Goal: Find contact information: Find contact information

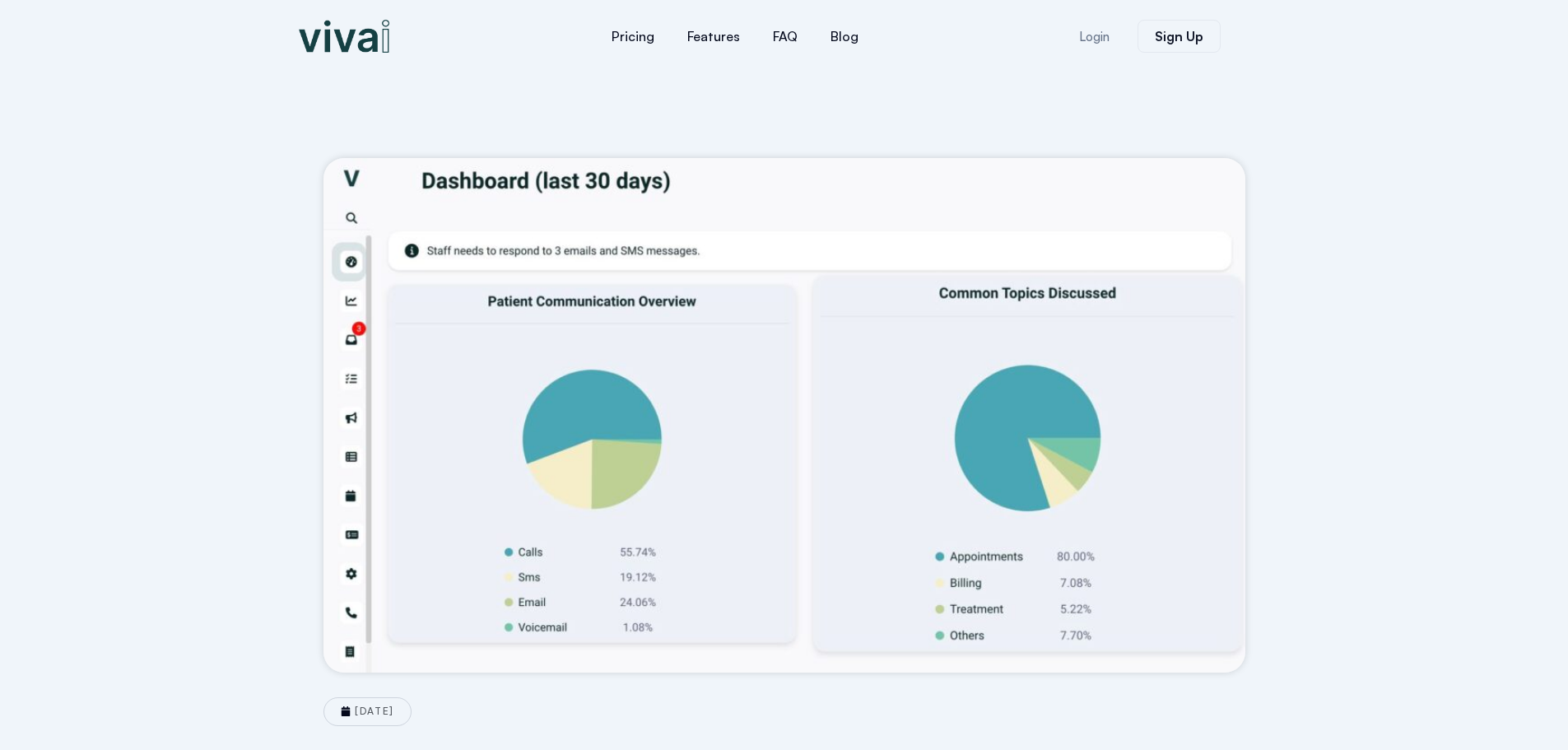
click at [352, 47] on img at bounding box center [344, 37] width 90 height 33
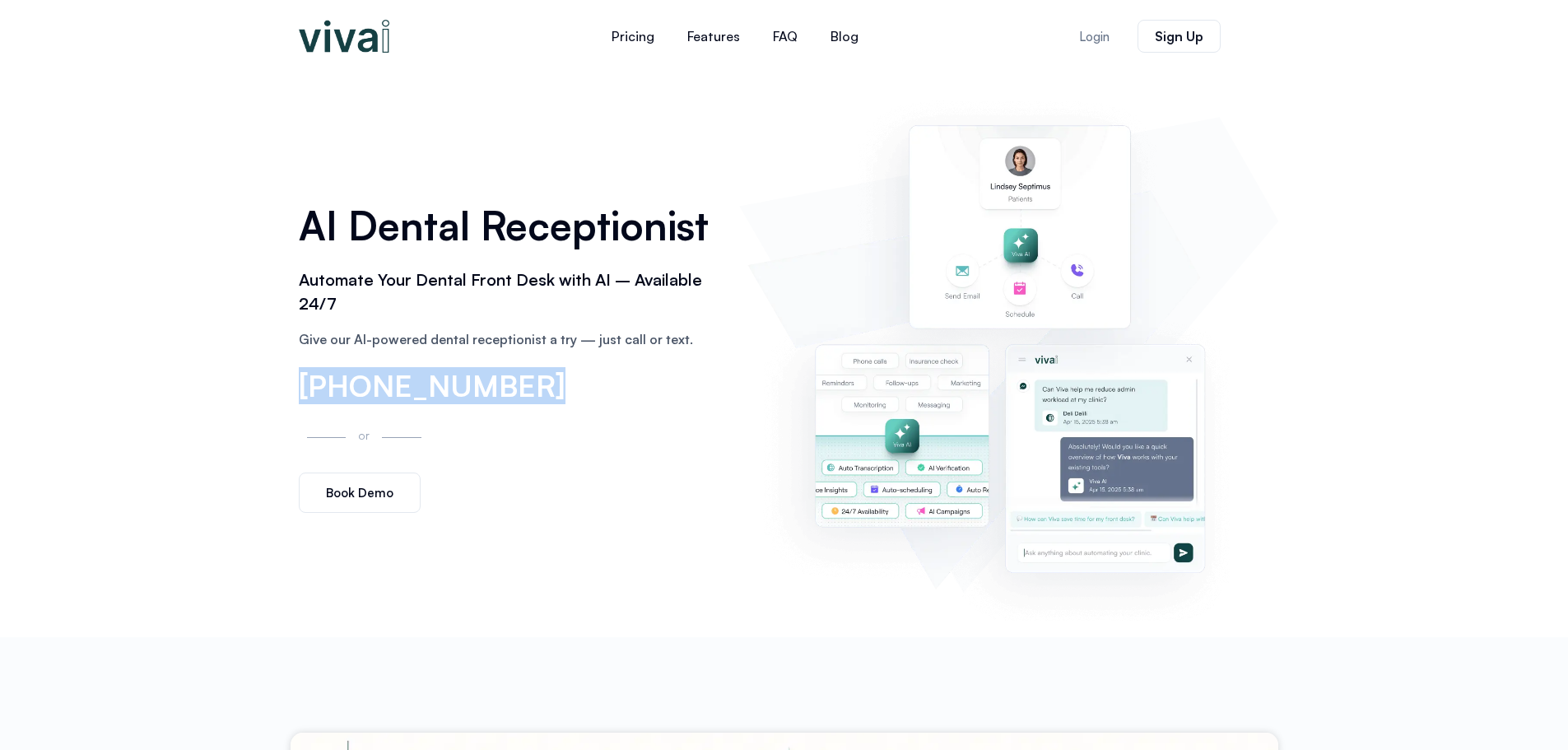
drag, startPoint x: 293, startPoint y: 377, endPoint x: 555, endPoint y: 396, distance: 262.7
click at [555, 396] on div "AI Dental Receptionist Automate Your Dental Front Desk with AI – Available 24/7…" at bounding box center [511, 355] width 442 height 334
click at [1094, 42] on span "Login" at bounding box center [1095, 37] width 31 height 12
